Goal: Book appointment/travel/reservation

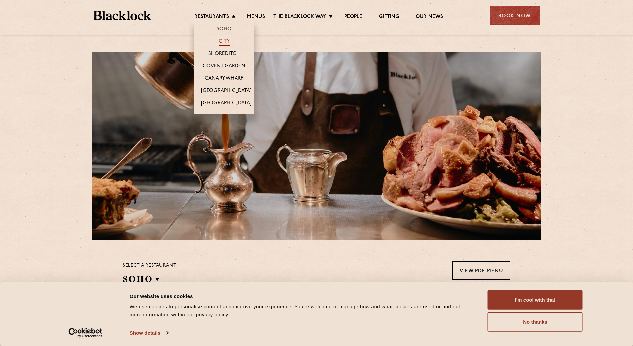
click at [226, 41] on link "City" at bounding box center [224, 41] width 11 height 7
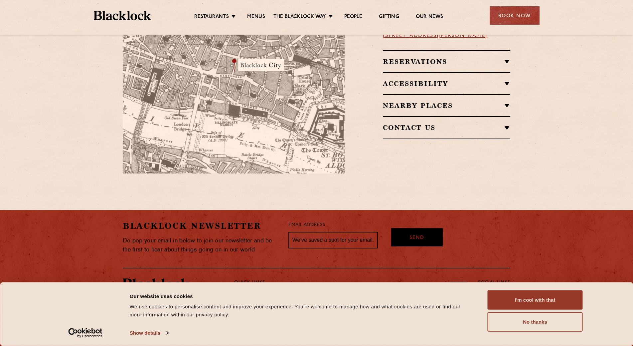
scroll to position [231, 0]
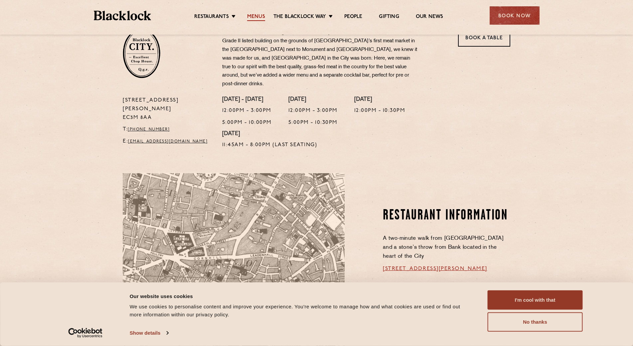
click at [261, 18] on link "Menus" at bounding box center [256, 17] width 18 height 7
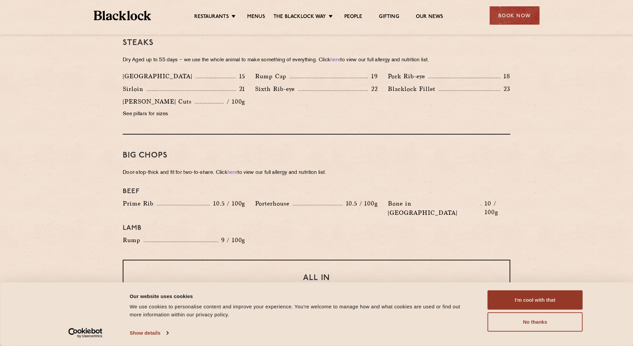
scroll to position [433, 0]
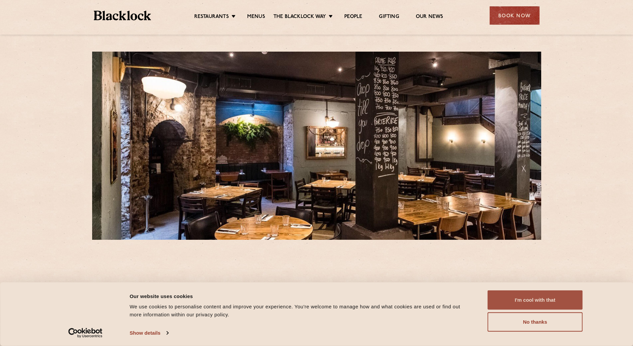
click at [525, 302] on button "I'm cool with that" at bounding box center [535, 299] width 95 height 19
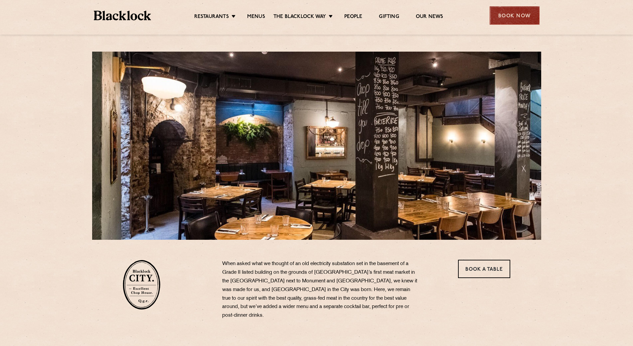
click at [525, 19] on div "Book Now" at bounding box center [515, 15] width 50 height 18
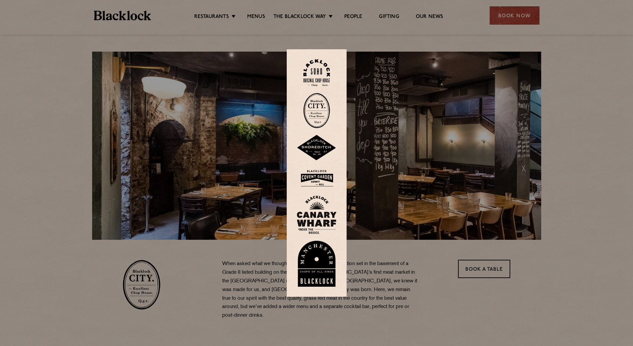
click at [319, 111] on img at bounding box center [316, 110] width 27 height 35
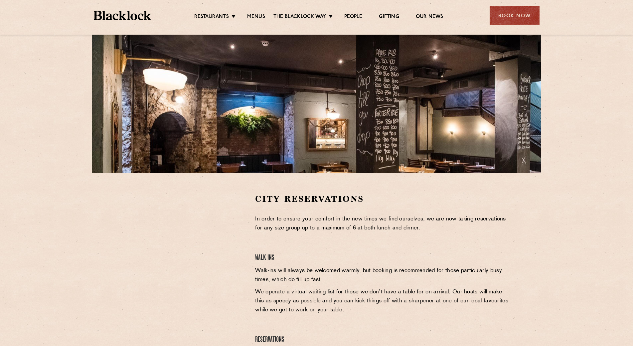
scroll to position [166, 0]
